Goal: Transaction & Acquisition: Purchase product/service

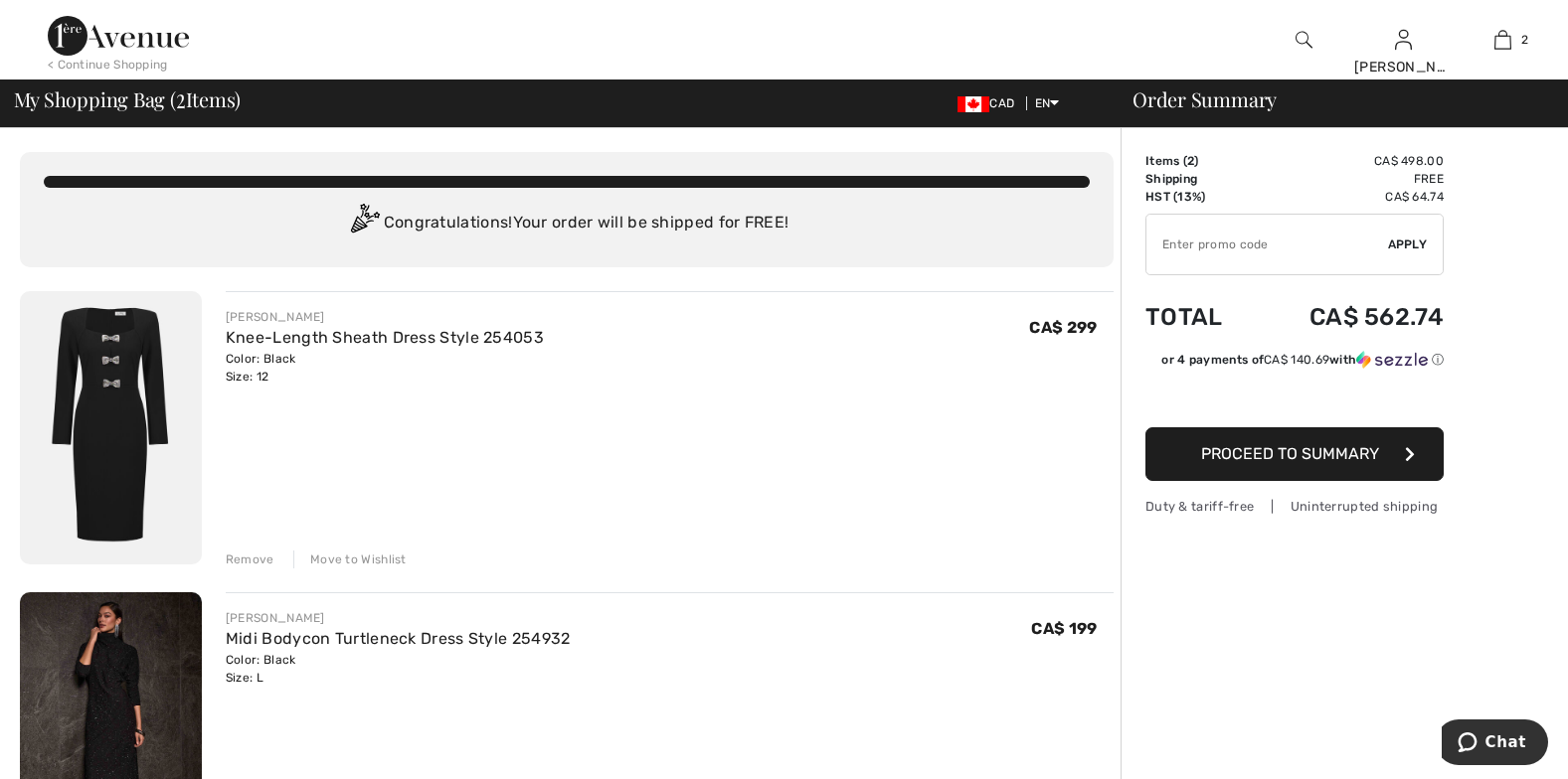
click at [96, 679] on img at bounding box center [110, 728] width 182 height 274
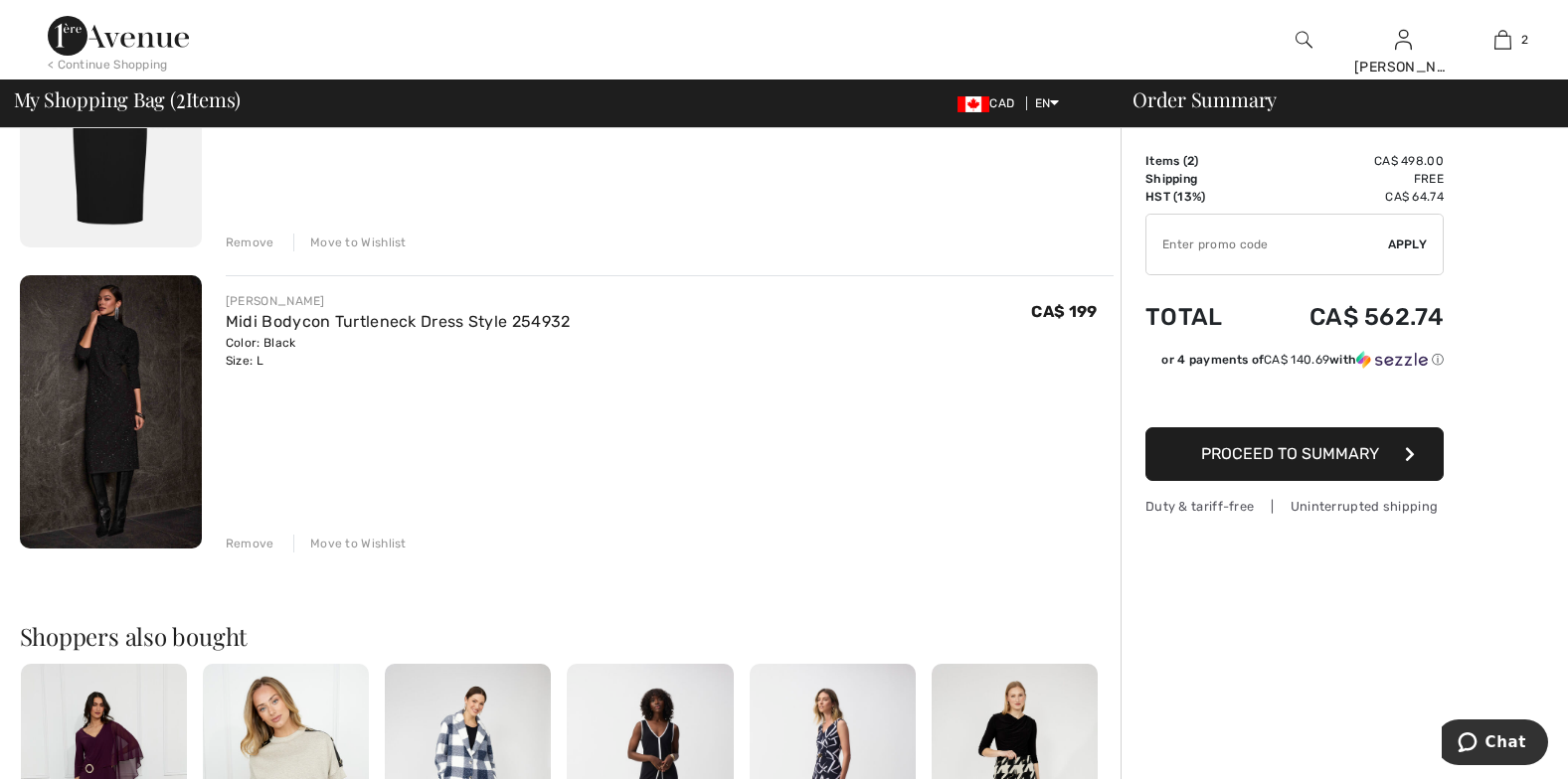
scroll to position [335, 0]
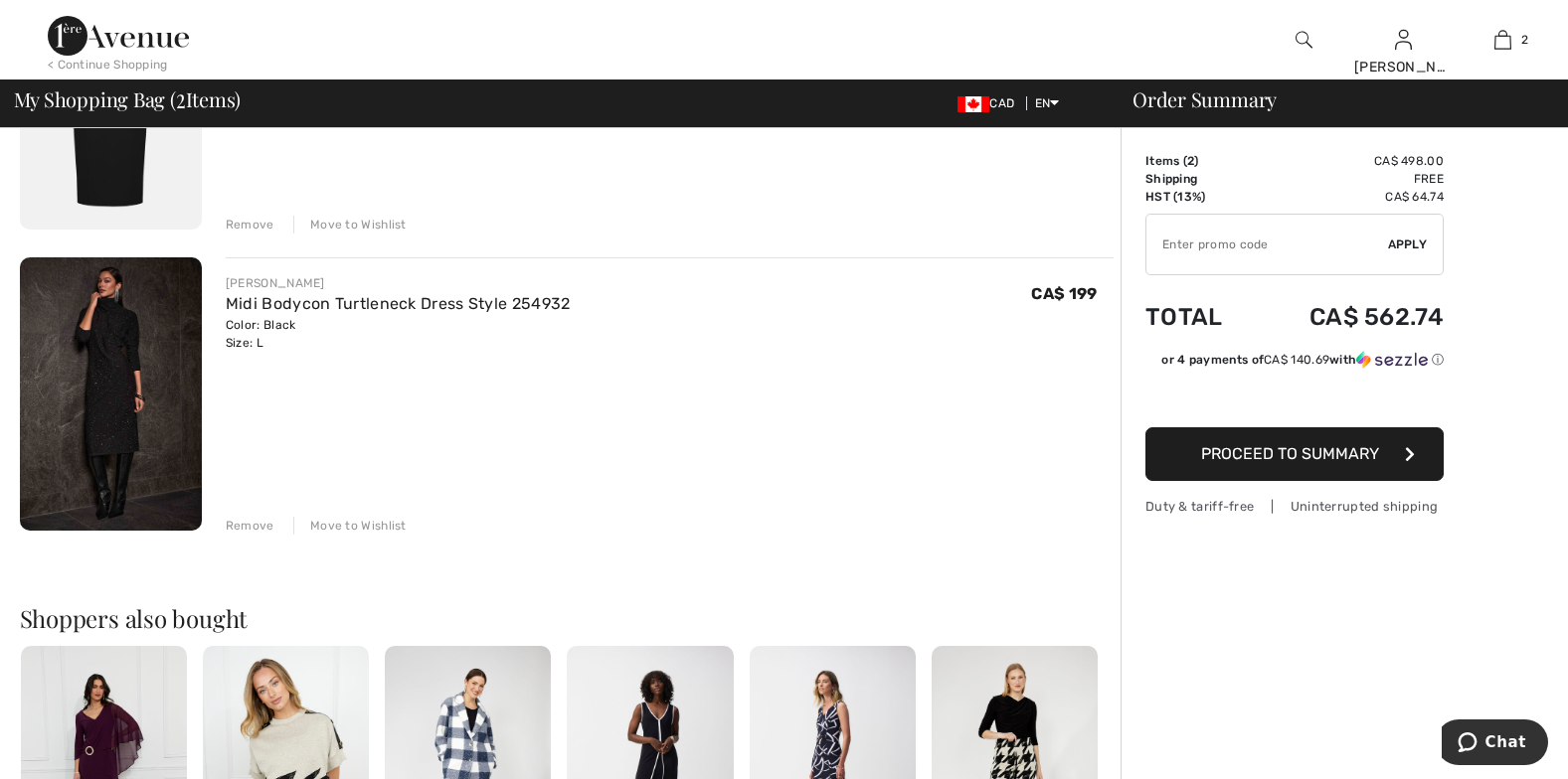
click at [338, 517] on div "Move to Wishlist" at bounding box center [350, 526] width 113 height 18
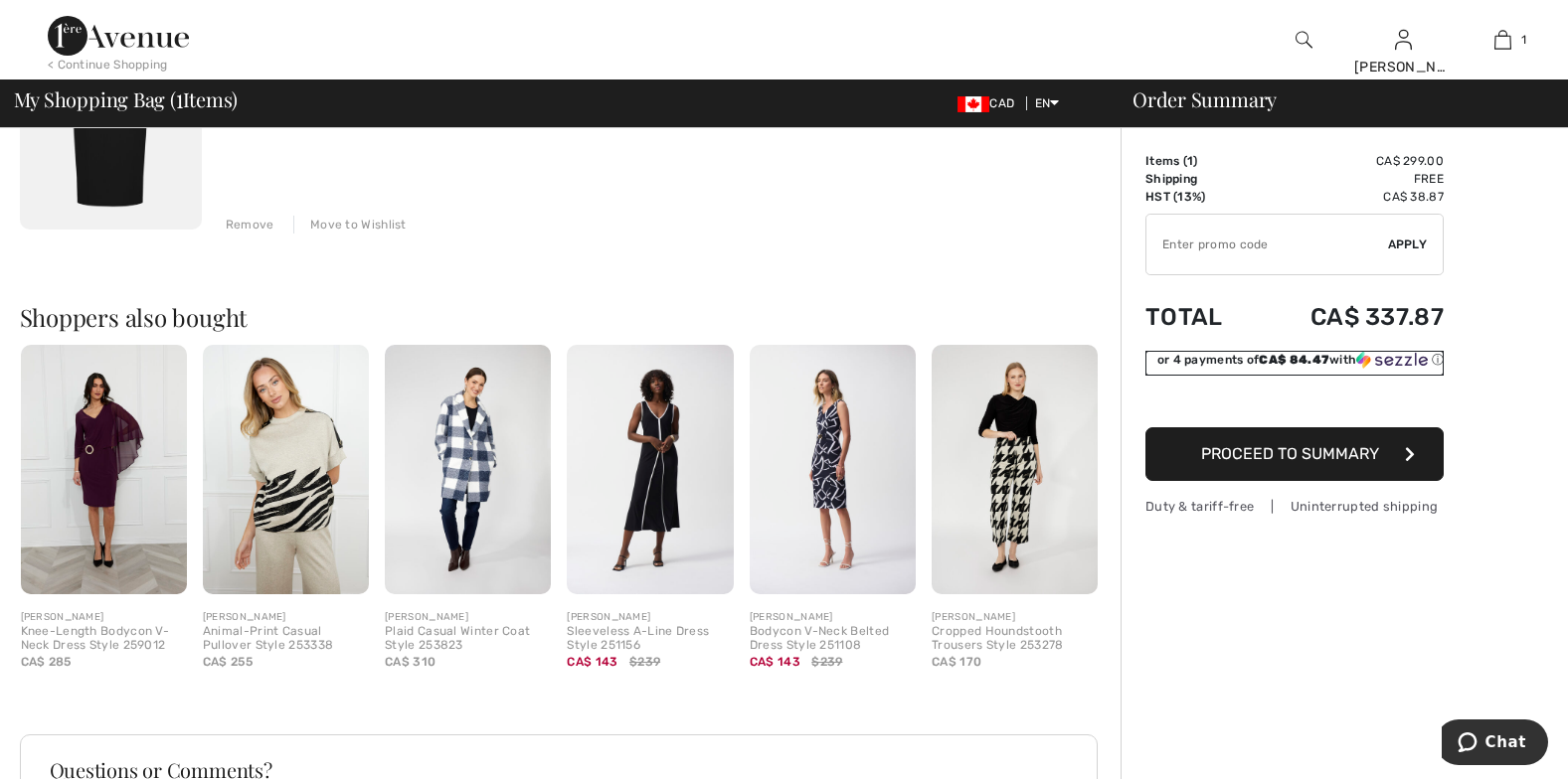
click at [1294, 353] on div "or 4 payments of CA$ 84.47 with ⓘ" at bounding box center [1300, 360] width 287 height 18
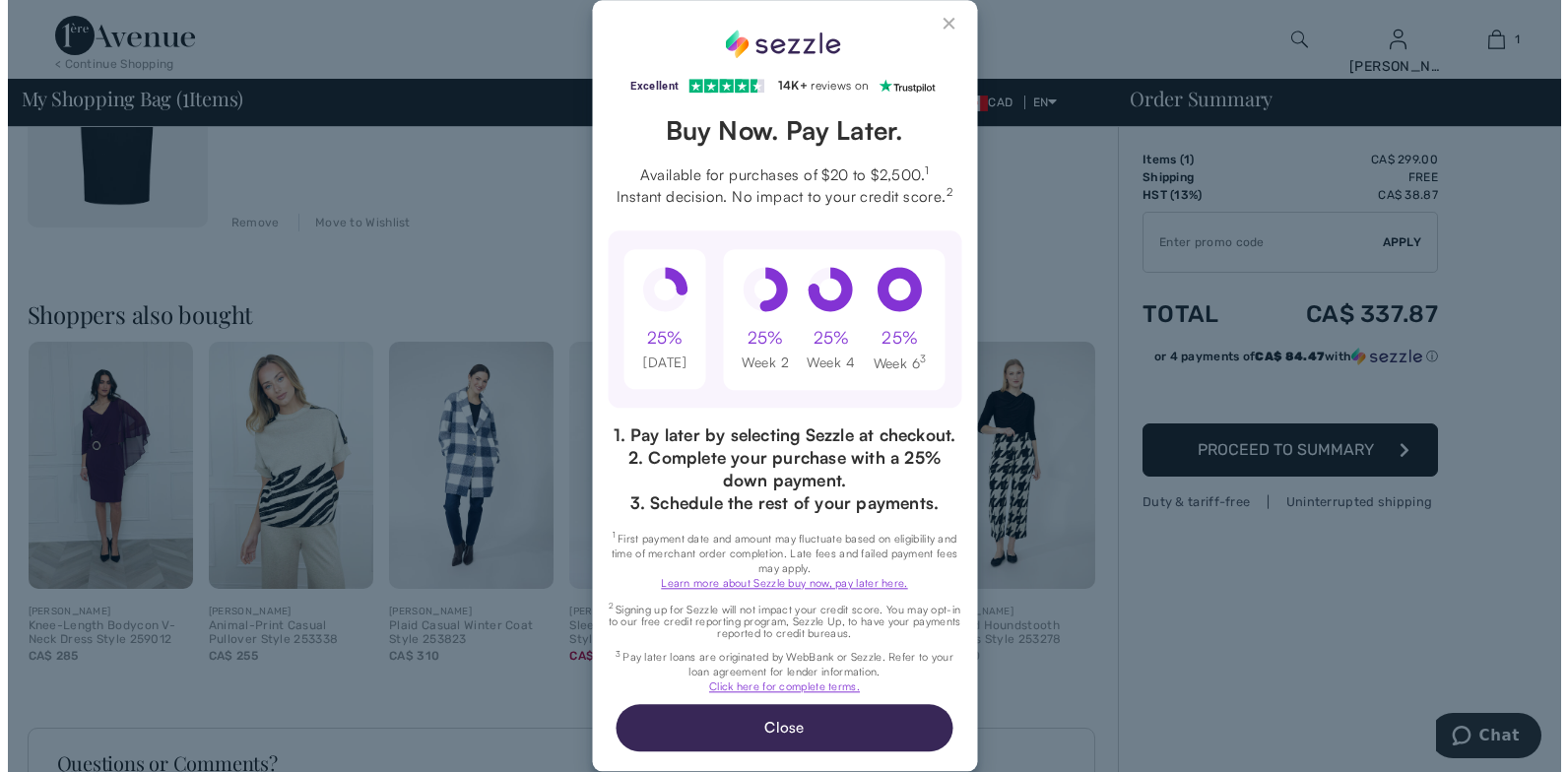
scroll to position [0, 0]
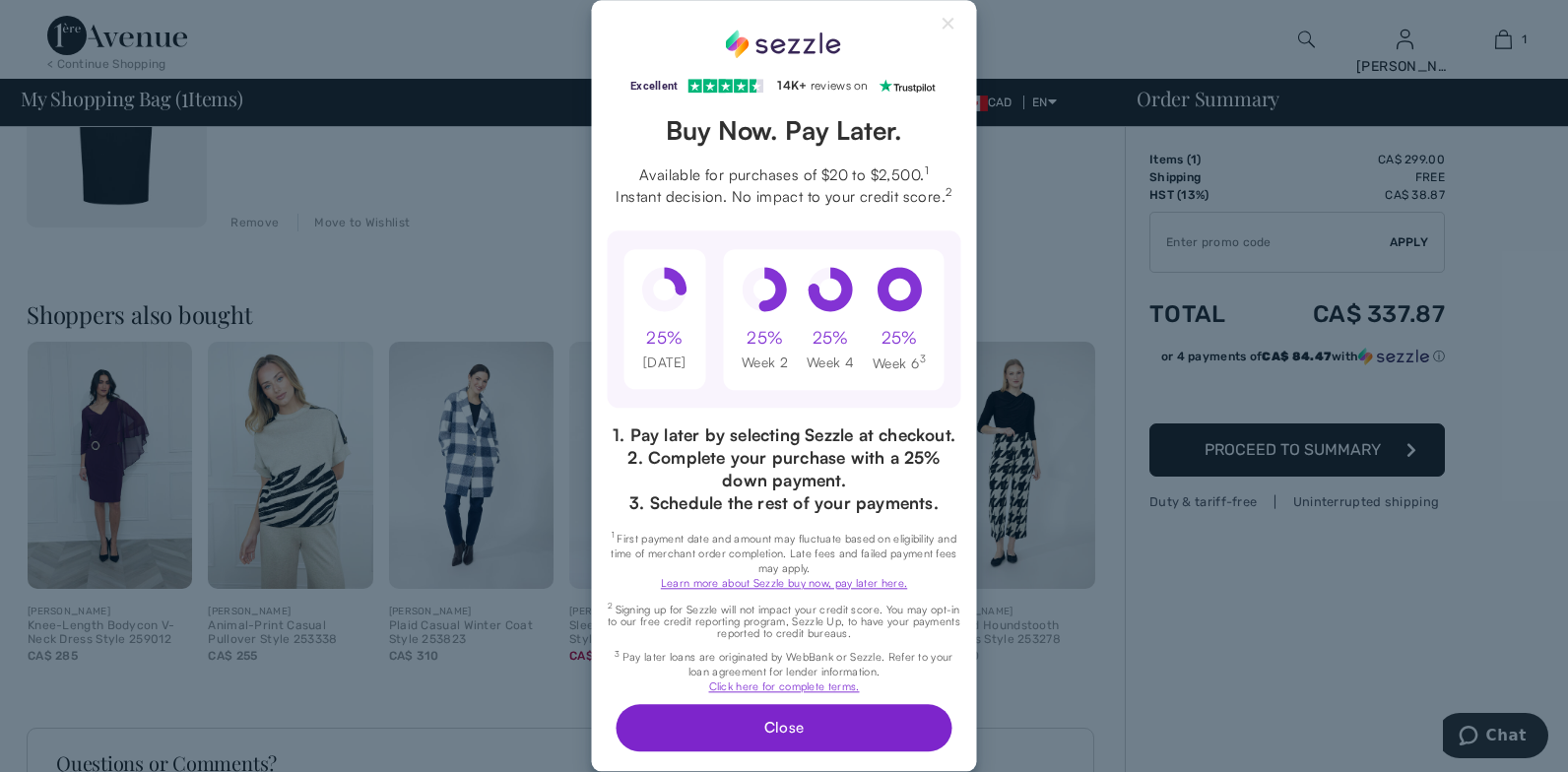
click at [791, 720] on button "Close" at bounding box center [783, 729] width 336 height 47
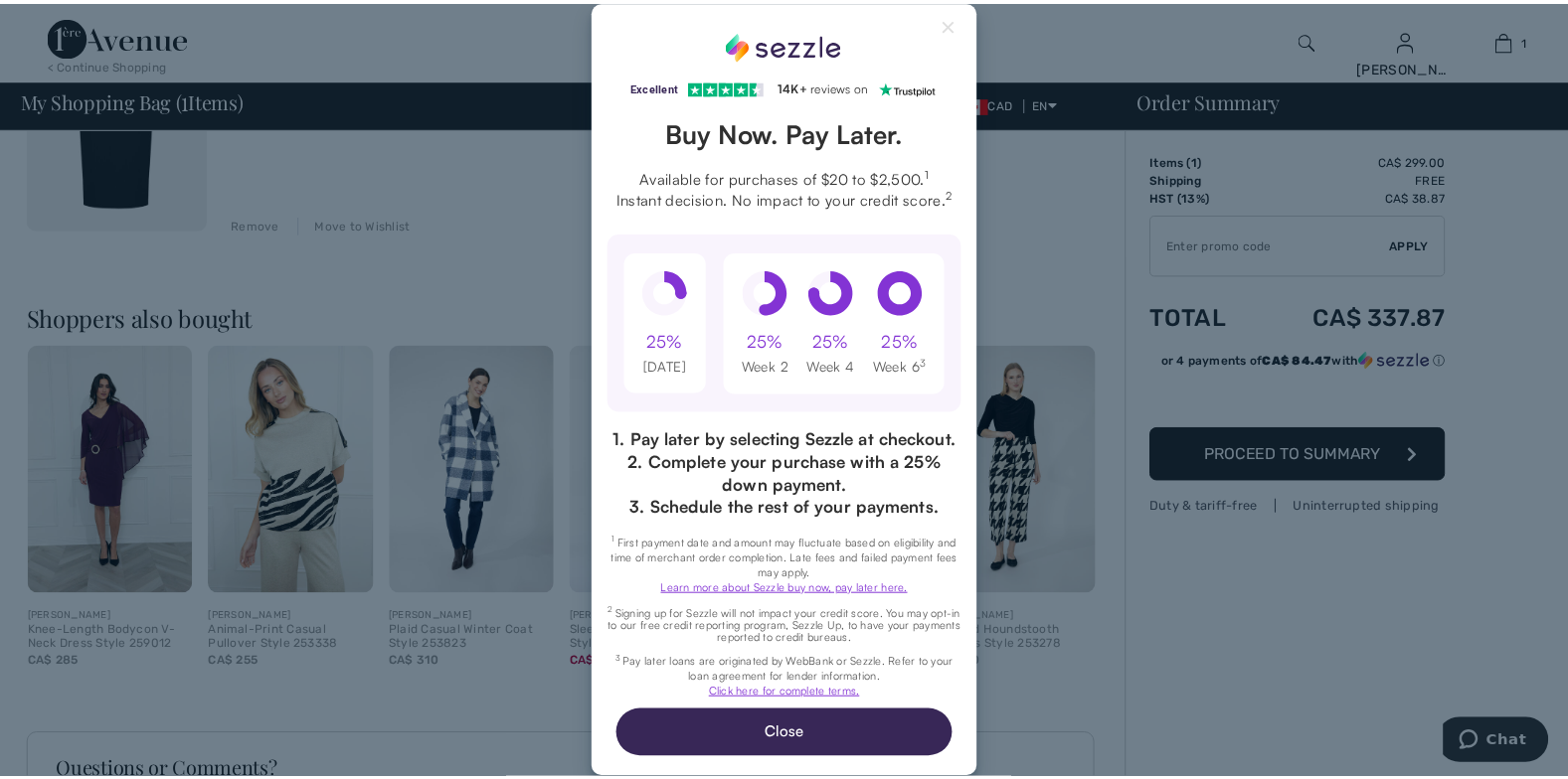
scroll to position [335, 0]
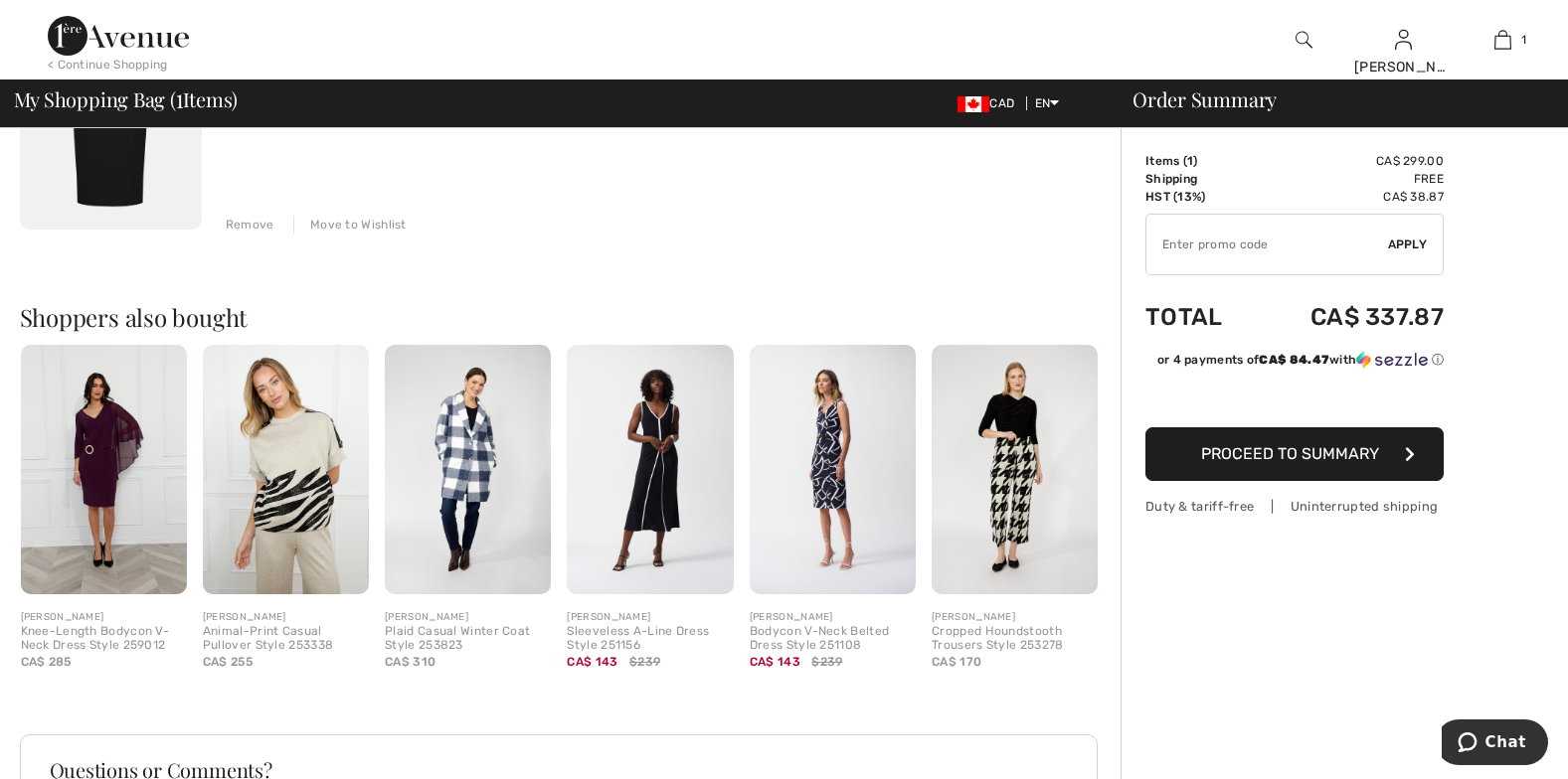
click at [1307, 456] on span "Proceed to Summary" at bounding box center [1289, 454] width 178 height 19
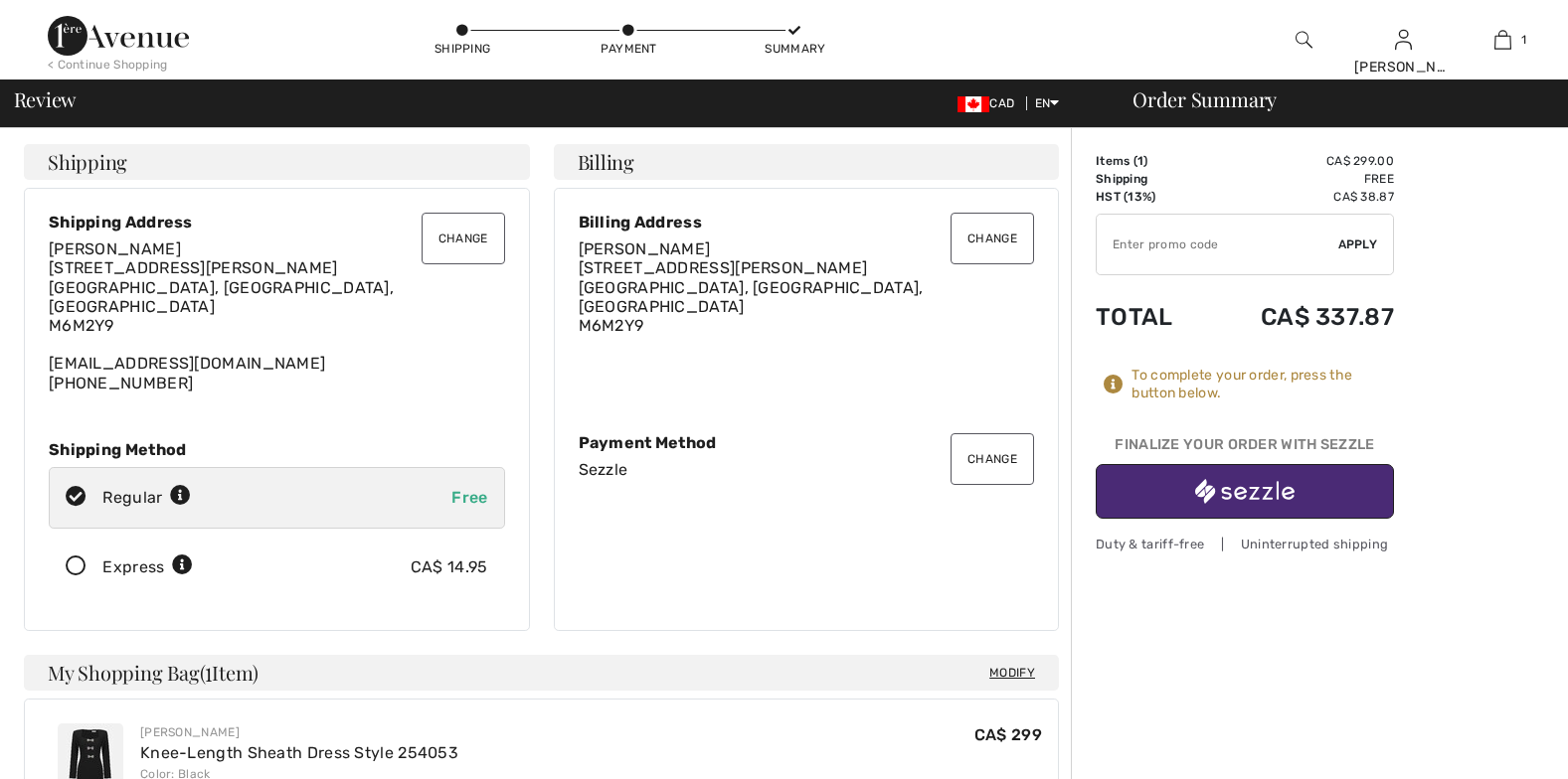
checkbox input "true"
click at [1220, 485] on img "button" at bounding box center [1245, 491] width 99 height 25
